Goal: Find specific page/section

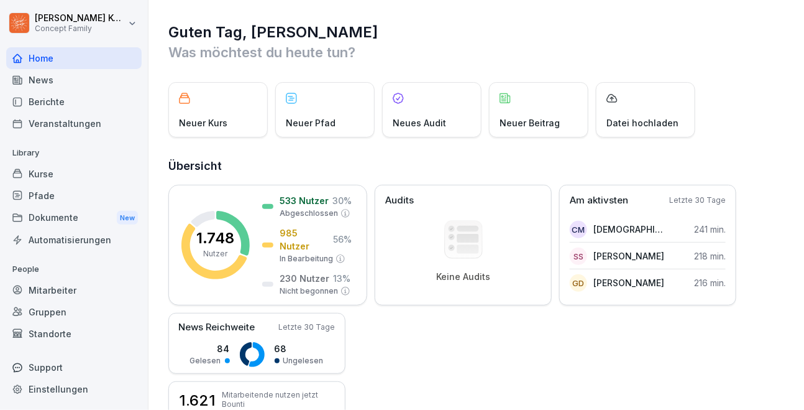
click at [70, 95] on div "Berichte" at bounding box center [74, 102] width 136 height 22
click at [52, 106] on div "Berichte" at bounding box center [74, 102] width 136 height 22
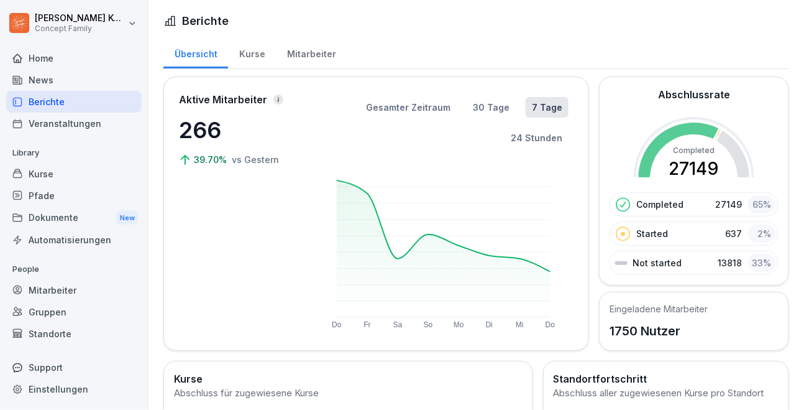
click at [253, 53] on div "Kurse" at bounding box center [252, 53] width 48 height 32
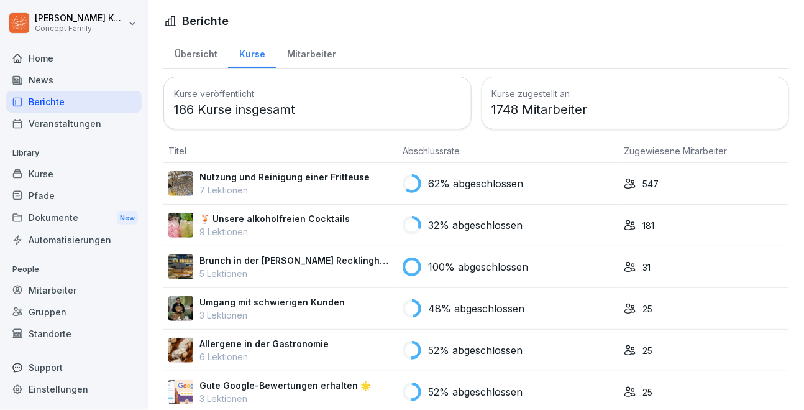
click at [58, 178] on div "Kurse" at bounding box center [74, 174] width 136 height 22
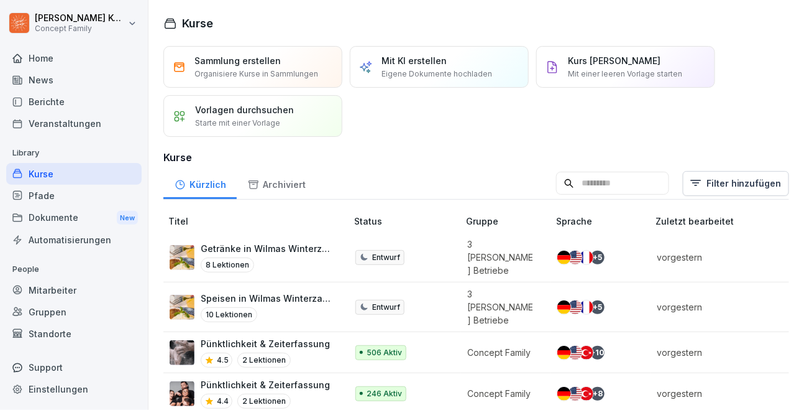
click at [628, 183] on input at bounding box center [612, 184] width 113 height 24
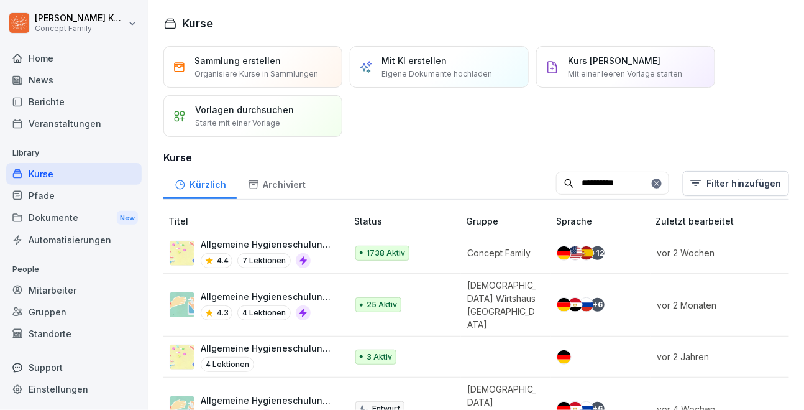
type input "**********"
